Goal: Task Accomplishment & Management: Complete application form

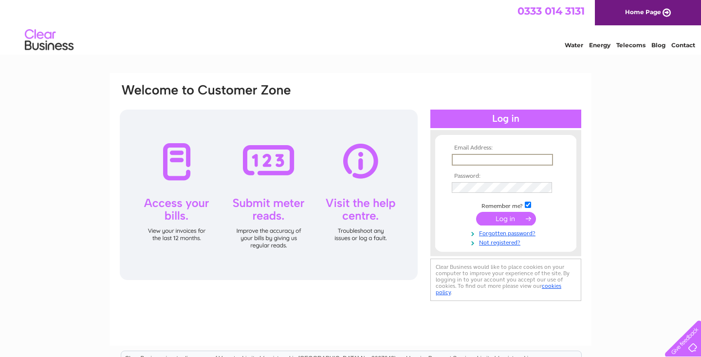
type input "[EMAIL_ADDRESS][DOMAIN_NAME]"
click at [498, 241] on link "Not registered?" at bounding box center [507, 240] width 111 height 9
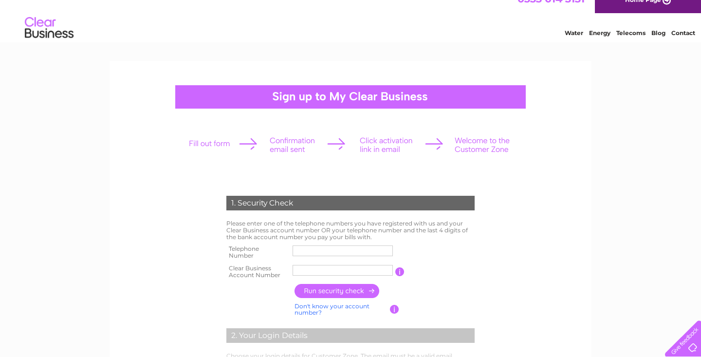
scroll to position [13, 0]
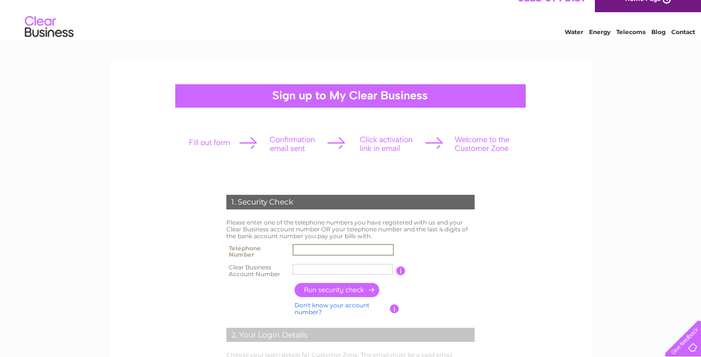
click at [348, 248] on input "text" at bounding box center [343, 250] width 101 height 12
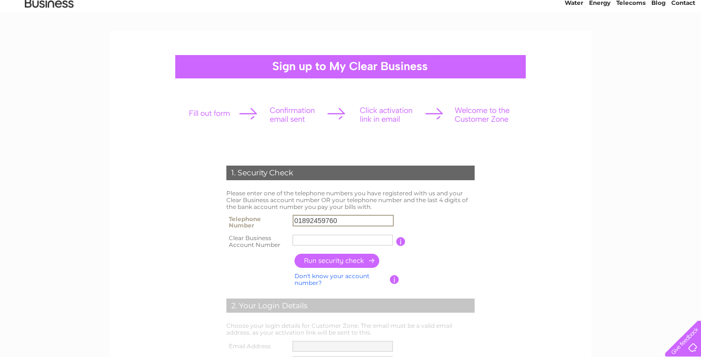
scroll to position [50, 0]
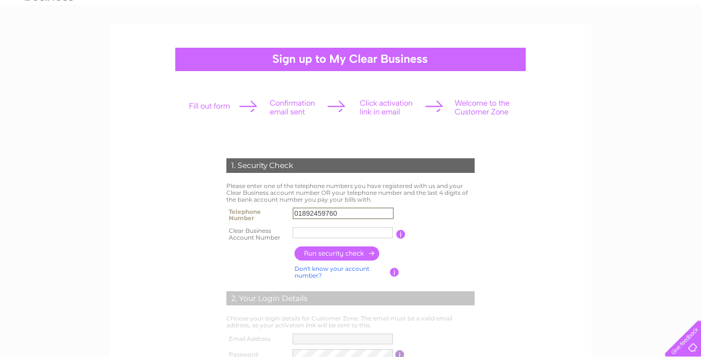
type input "01892459760"
click at [395, 270] on input "button" at bounding box center [394, 272] width 9 height 9
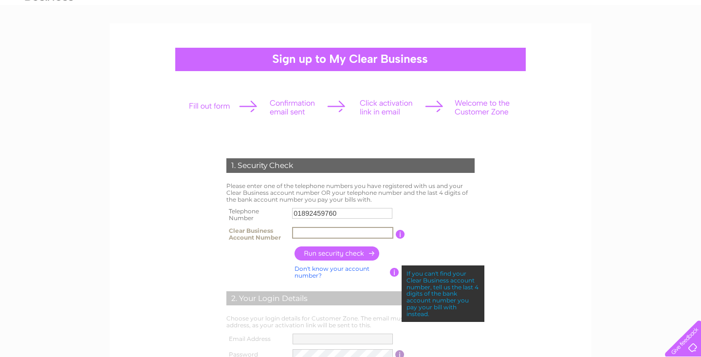
click at [327, 229] on input "text" at bounding box center [342, 233] width 101 height 12
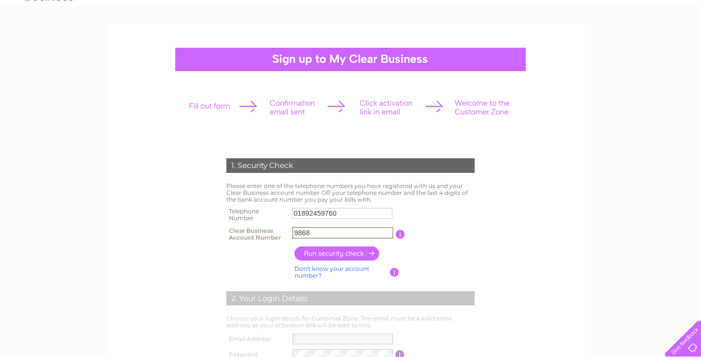
type input "9868"
click at [317, 254] on input "button" at bounding box center [338, 253] width 86 height 14
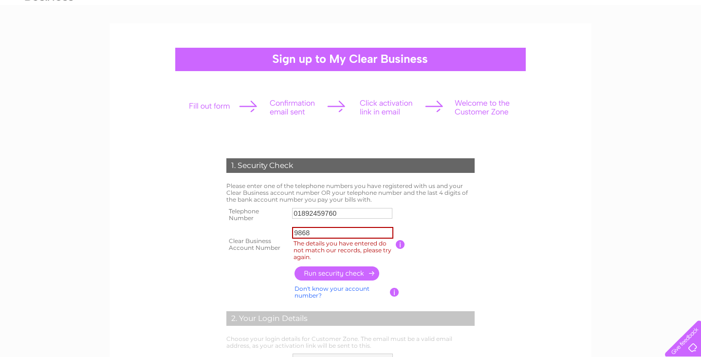
click at [400, 242] on input "button" at bounding box center [400, 244] width 9 height 9
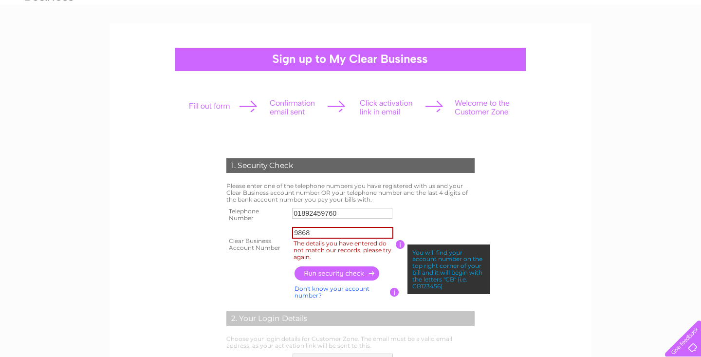
click at [392, 255] on label "The details you have entered do not match our records, please try again." at bounding box center [344, 250] width 104 height 23
click at [392, 239] on input "9868" at bounding box center [342, 233] width 101 height 12
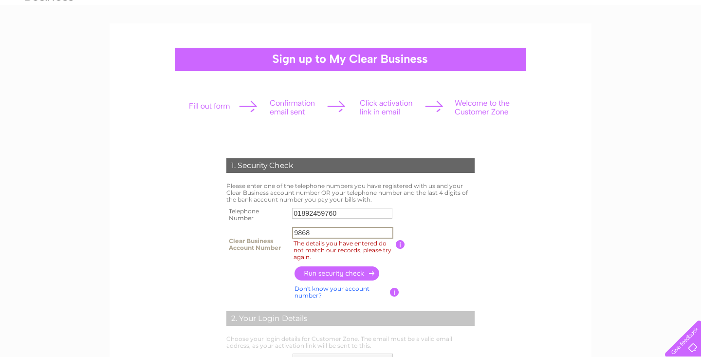
click at [394, 294] on input "button" at bounding box center [394, 292] width 9 height 9
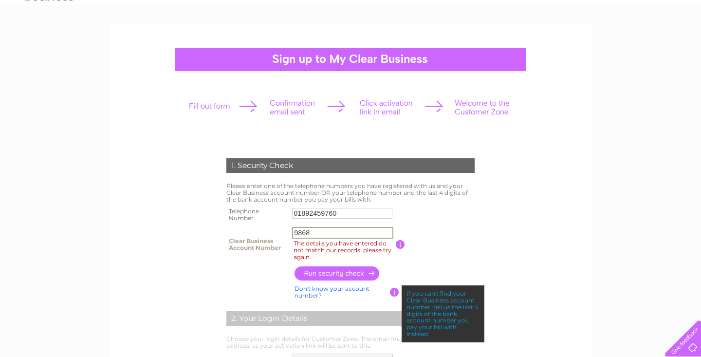
drag, startPoint x: 342, startPoint y: 234, endPoint x: 273, endPoint y: 223, distance: 69.5
click at [273, 223] on tbody "Telephone Number 01892459760 Clear Business Account Number 9868 The details you…" at bounding box center [350, 234] width 253 height 59
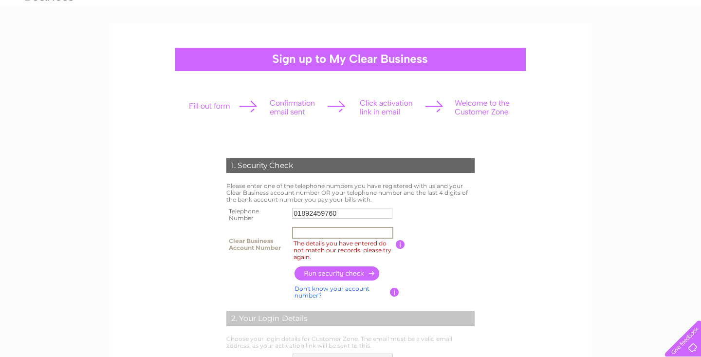
click at [311, 271] on input "button" at bounding box center [338, 273] width 86 height 14
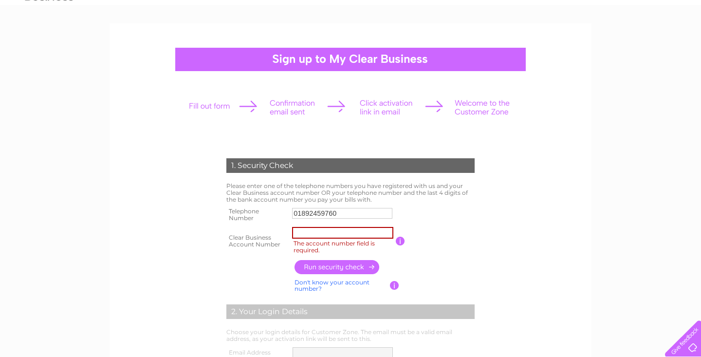
click at [306, 267] on input "button" at bounding box center [338, 267] width 86 height 14
click at [346, 234] on input "The account number field is required." at bounding box center [342, 233] width 101 height 12
type input "2"
type input "68479868"
click at [365, 266] on input "button" at bounding box center [338, 267] width 86 height 14
